Goal: Task Accomplishment & Management: Manage account settings

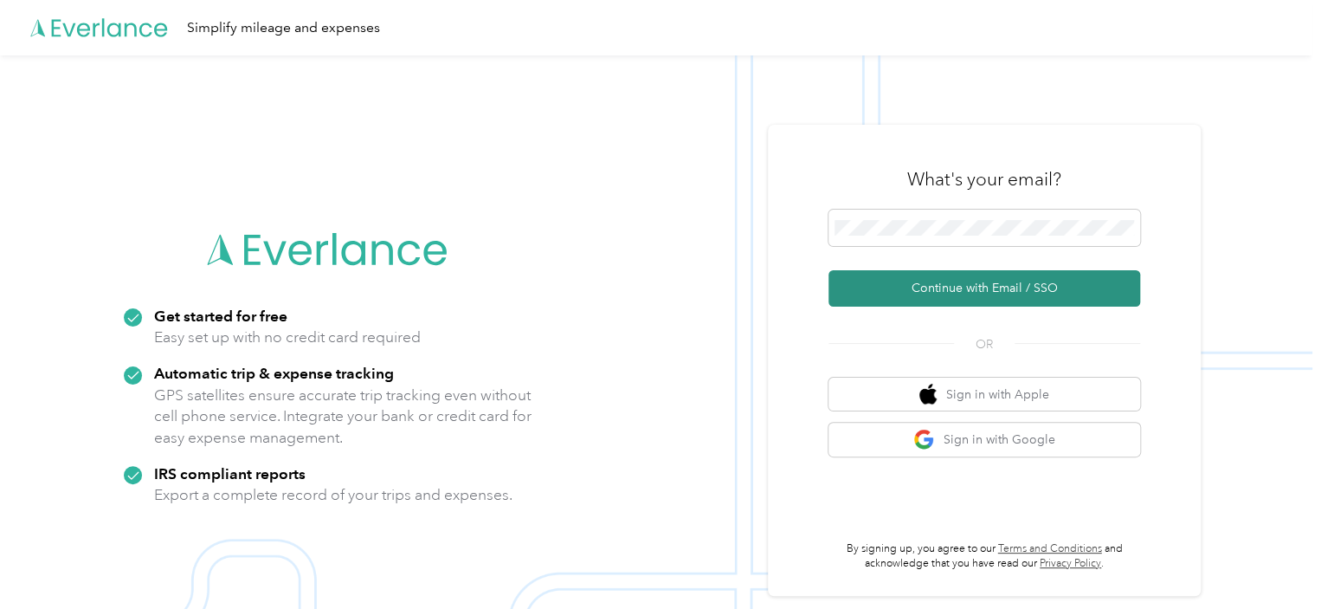
click at [981, 283] on button "Continue with Email / SSO" at bounding box center [984, 288] width 312 height 36
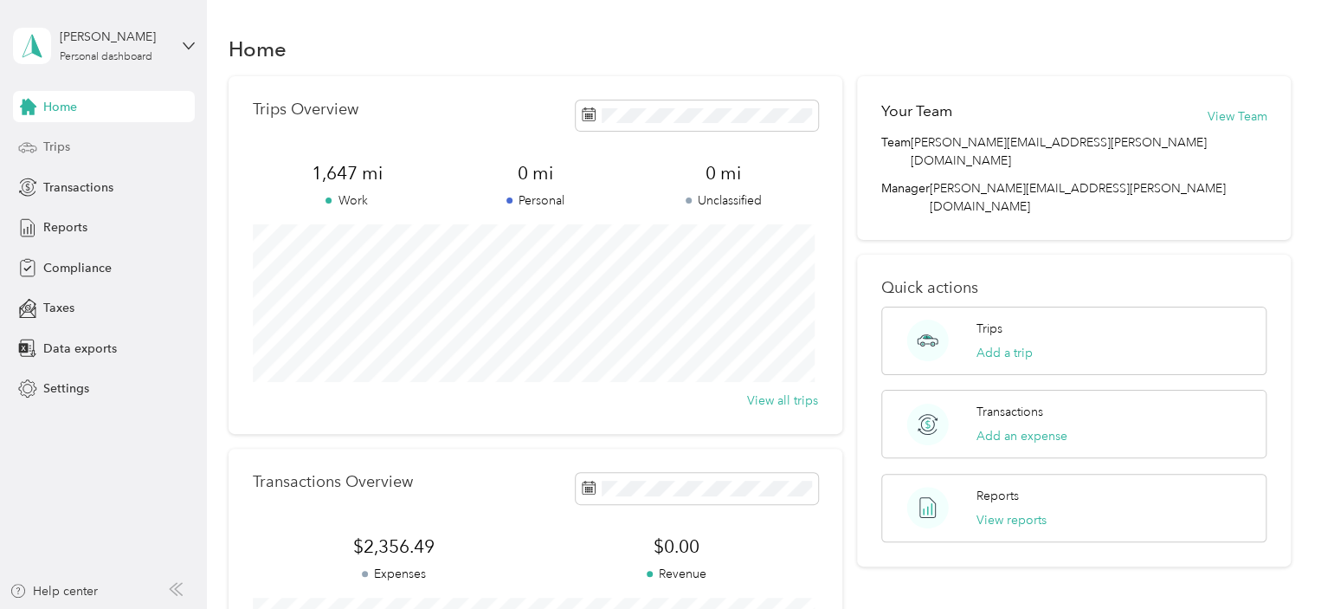
click at [88, 162] on div "Trips" at bounding box center [104, 147] width 182 height 31
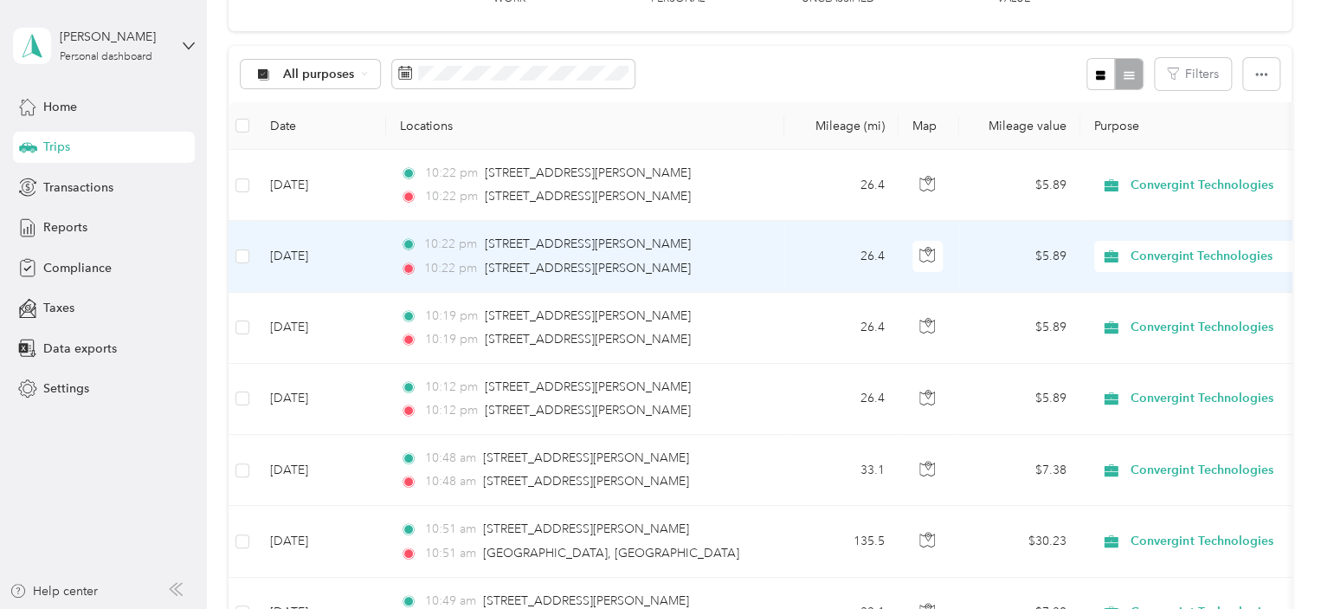
scroll to position [173, 0]
